Goal: Information Seeking & Learning: Check status

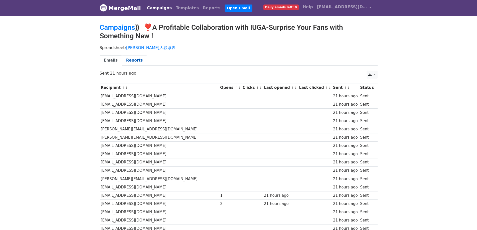
click at [127, 62] on link "Reports" at bounding box center [134, 60] width 25 height 10
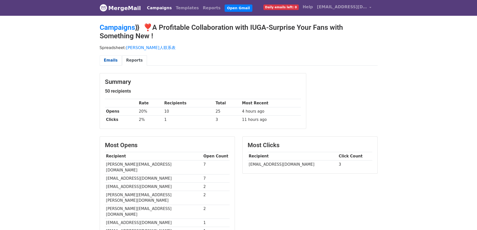
click at [113, 61] on link "Emails" at bounding box center [111, 60] width 22 height 10
click at [203, 7] on link "Reports" at bounding box center [212, 8] width 22 height 10
click at [161, 8] on link "Campaigns" at bounding box center [159, 8] width 29 height 10
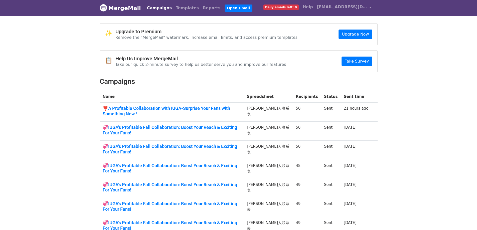
scroll to position [25, 0]
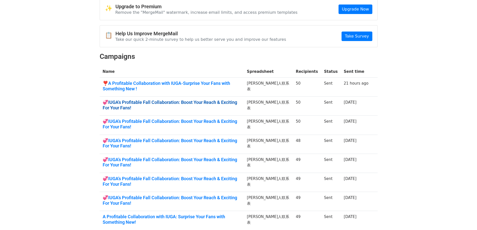
click at [149, 102] on link "💞IUGA’s Profitable Fall Collaboration: Boost Your Reach & Exciting For Your Fan…" at bounding box center [172, 105] width 138 height 11
click at [203, 120] on link "💞IUGA’s Profitable Fall Collaboration: Boost Your Reach & Exciting For Your Fan…" at bounding box center [172, 124] width 138 height 11
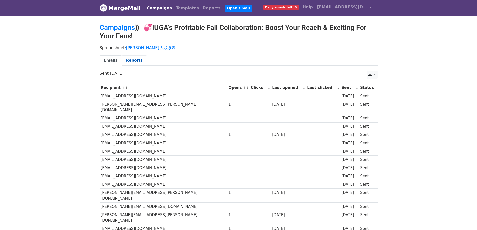
click at [132, 56] on link "Reports" at bounding box center [134, 60] width 25 height 10
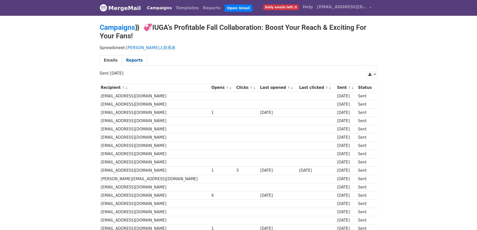
click at [128, 62] on link "Reports" at bounding box center [134, 60] width 25 height 10
